Goal: Find specific fact: Find specific fact

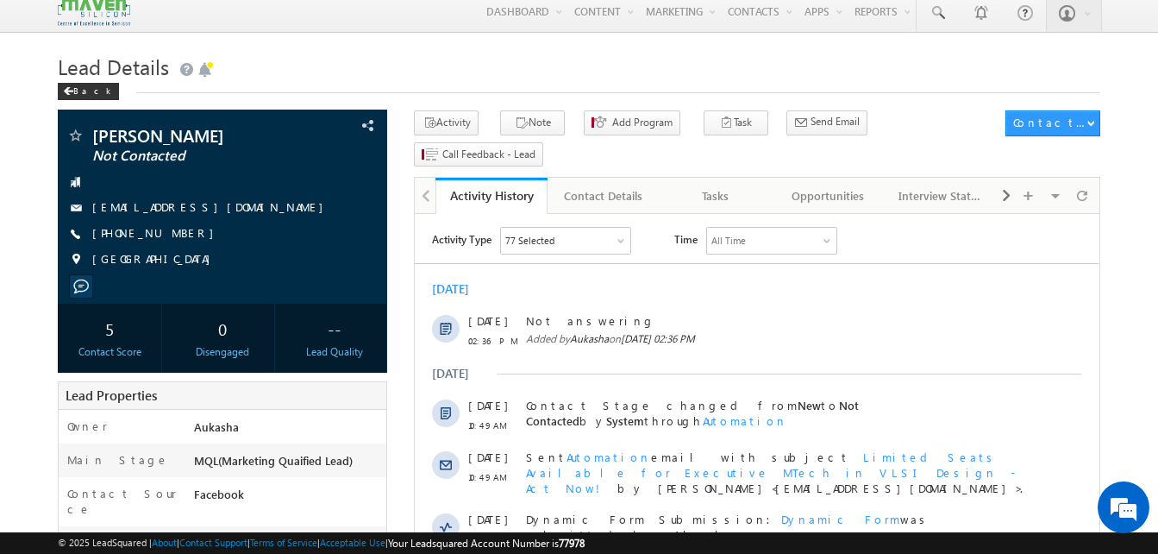
click at [403, 61] on h1 "Lead Details" at bounding box center [579, 65] width 1042 height 34
click at [476, 84] on div "Back" at bounding box center [579, 87] width 1042 height 11
click at [942, 12] on span at bounding box center [937, 12] width 17 height 17
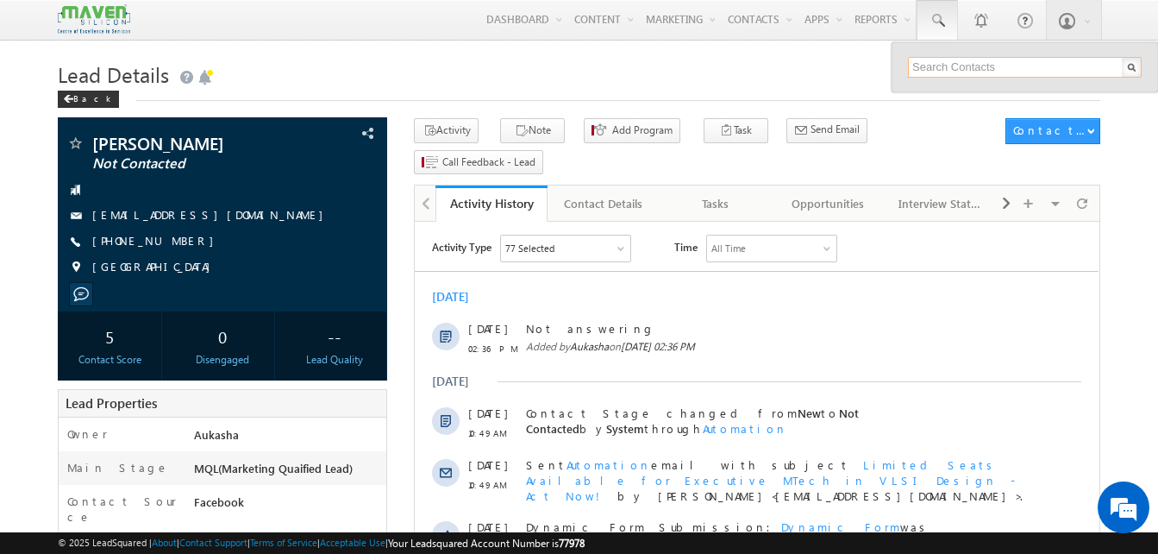
click at [938, 60] on input "text" at bounding box center [1025, 67] width 234 height 21
paste input "99620 46467"
type input "9962046467"
